Goal: Navigation & Orientation: Find specific page/section

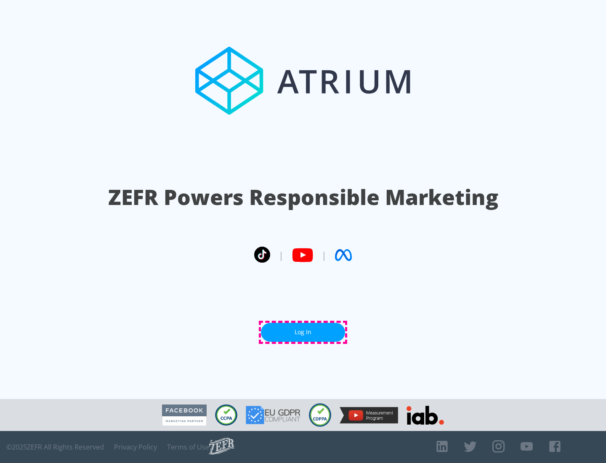
click at [303, 332] on link "Log In" at bounding box center [303, 332] width 84 height 19
